Goal: Task Accomplishment & Management: Complete application form

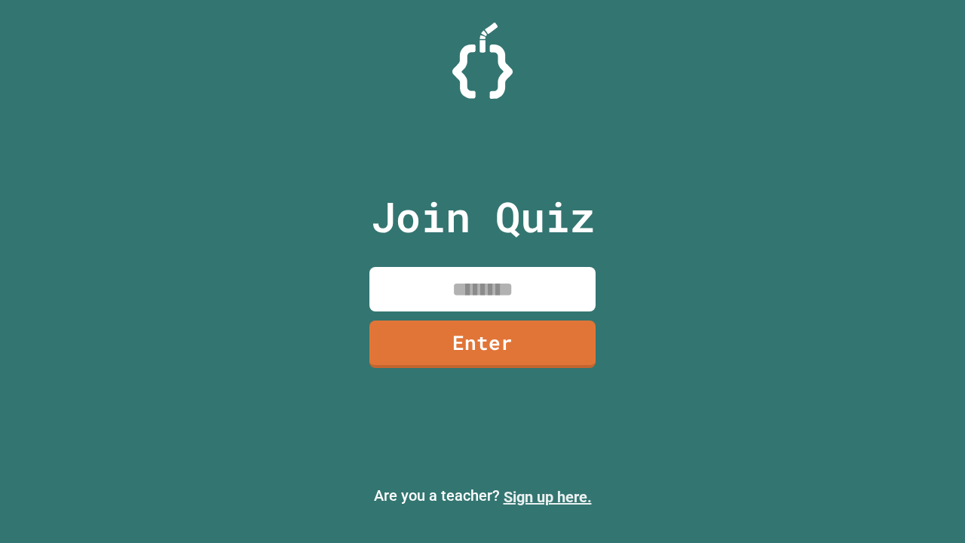
click at [547, 497] on link "Sign up here." at bounding box center [547, 497] width 88 height 18
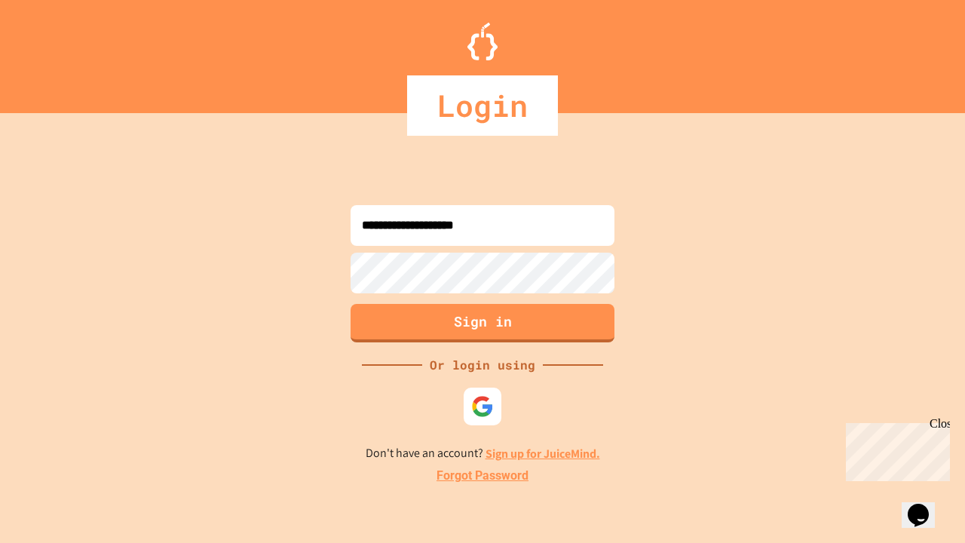
type input "**********"
